Goal: Task Accomplishment & Management: Complete application form

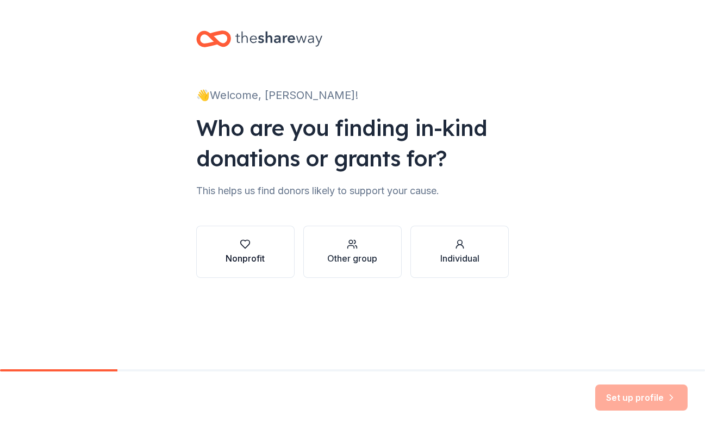
click at [242, 248] on icon "button" at bounding box center [245, 244] width 11 height 11
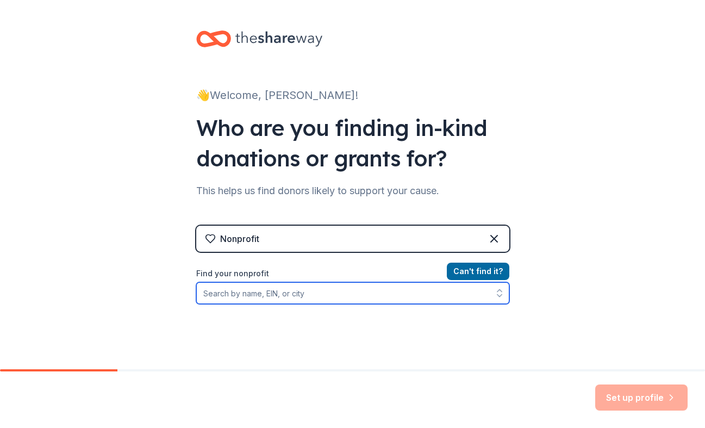
click at [279, 295] on input "Find your nonprofit" at bounding box center [352, 293] width 313 height 22
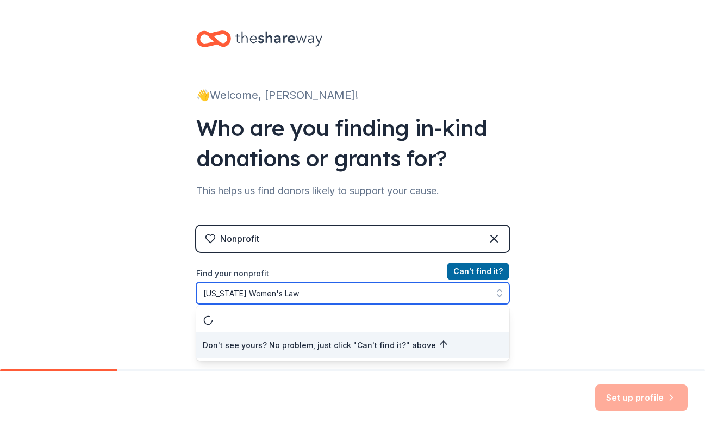
type input "[US_STATE] Women's Law"
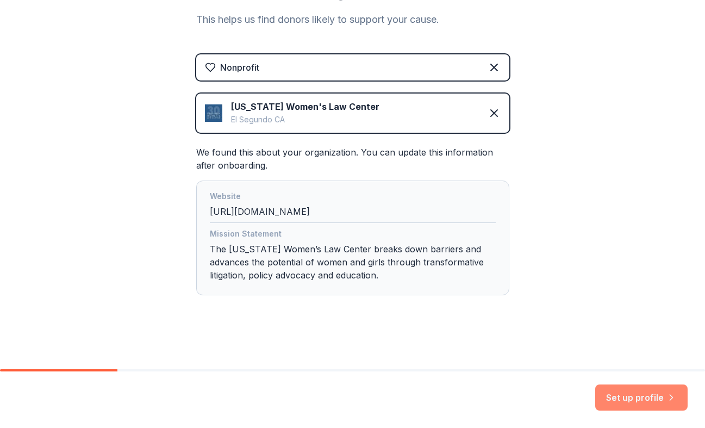
click at [632, 391] on button "Set up profile" at bounding box center [641, 397] width 92 height 26
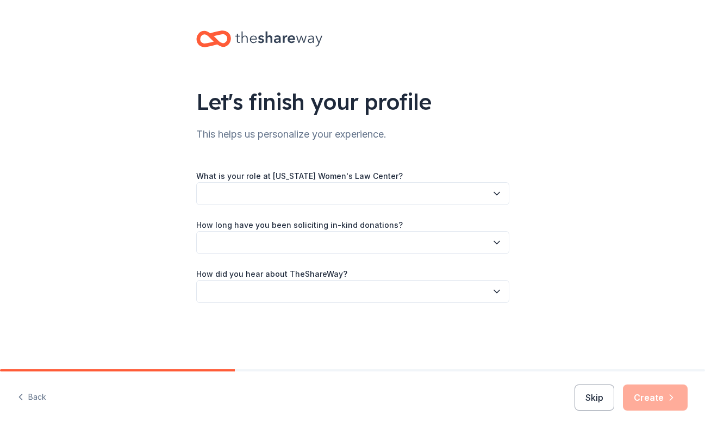
click at [331, 193] on button "button" at bounding box center [352, 193] width 313 height 23
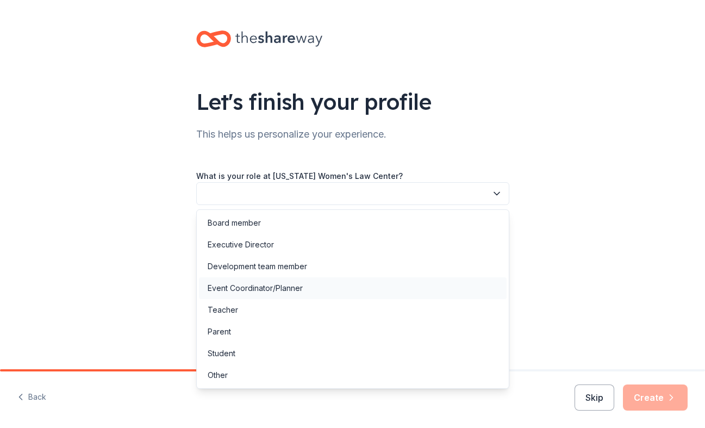
click at [333, 284] on div "Event Coordinator/Planner" at bounding box center [353, 288] width 308 height 22
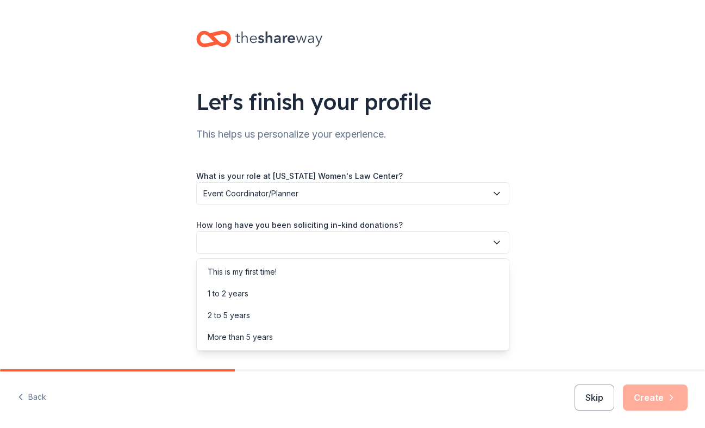
click at [288, 251] on button "button" at bounding box center [352, 242] width 313 height 23
click at [305, 332] on div "More than 5 years" at bounding box center [353, 337] width 308 height 22
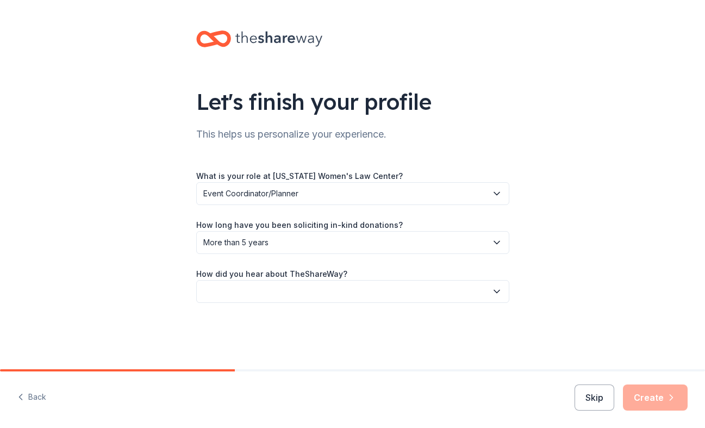
click at [274, 293] on button "button" at bounding box center [352, 291] width 313 height 23
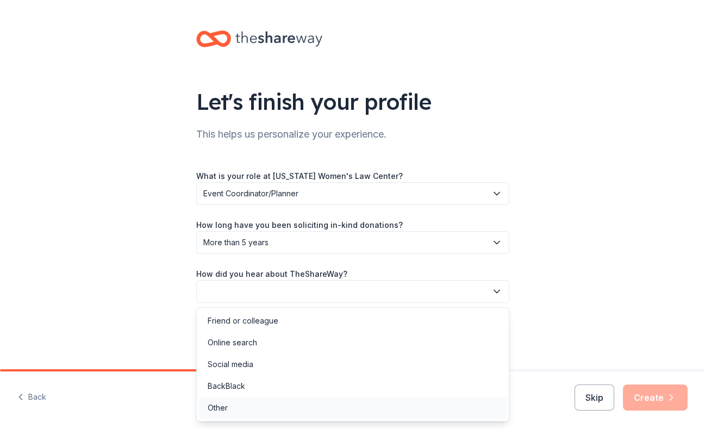
click at [284, 403] on div "Other" at bounding box center [353, 408] width 308 height 22
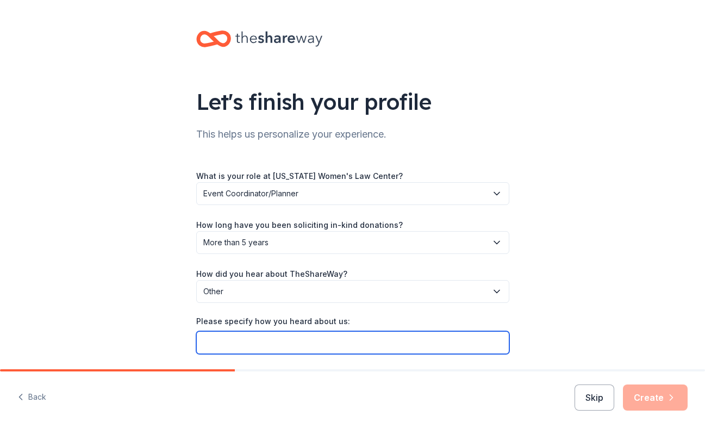
click at [260, 341] on input "Please specify how you heard about us:" at bounding box center [352, 342] width 313 height 23
type input "[GEOGRAPHIC_DATA]"
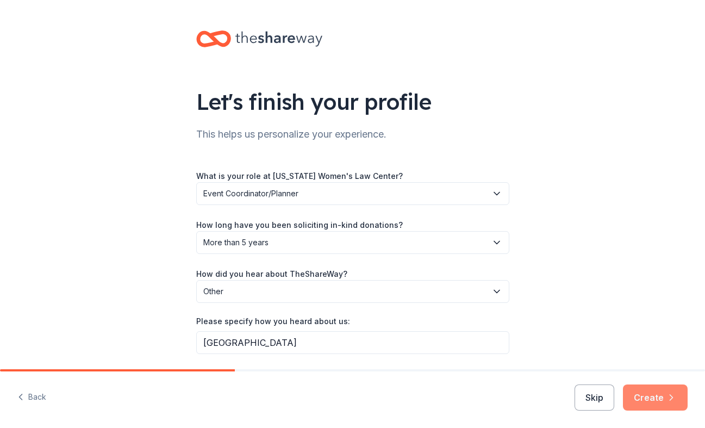
drag, startPoint x: 260, startPoint y: 341, endPoint x: 656, endPoint y: 400, distance: 399.5
click at [656, 400] on button "Create" at bounding box center [655, 397] width 65 height 26
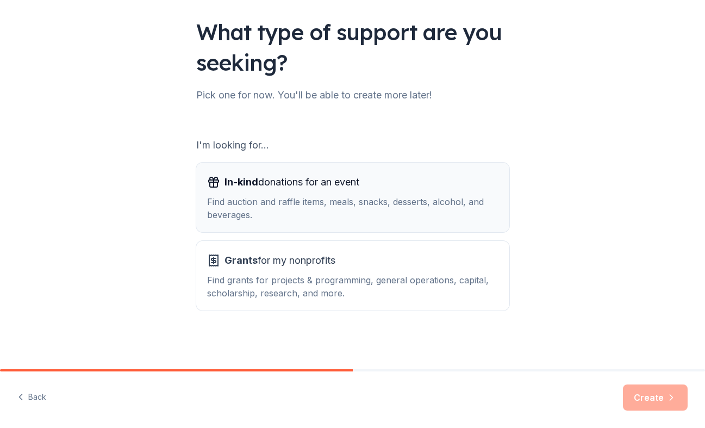
scroll to position [70, 0]
click at [312, 183] on span "In-kind donations for an event" at bounding box center [291, 181] width 135 height 17
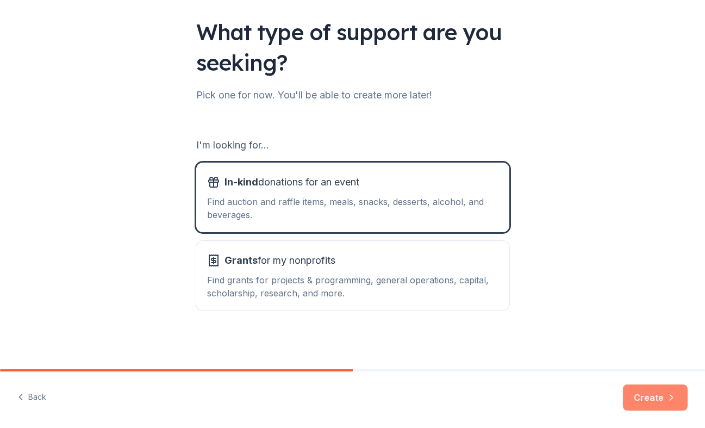
click at [657, 391] on button "Create" at bounding box center [655, 397] width 65 height 26
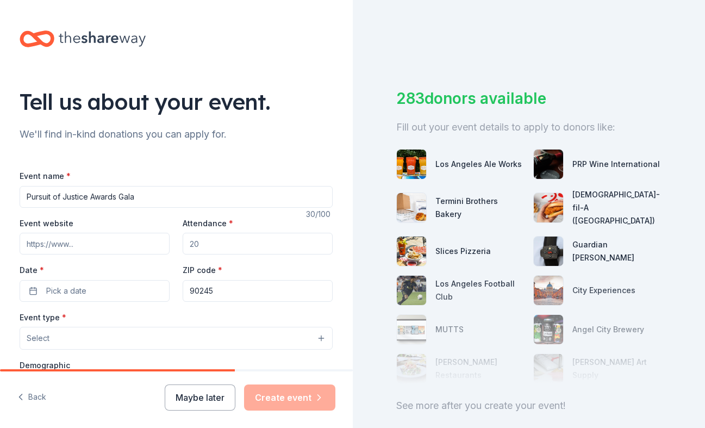
type input "Pursuit of Justice Awards Gala"
click at [126, 245] on input "Event website" at bounding box center [95, 244] width 150 height 22
type input "www."
